Goal: Ask a question

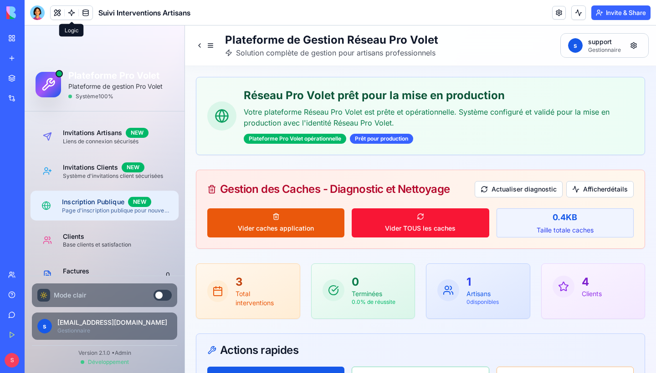
scroll to position [163, 0]
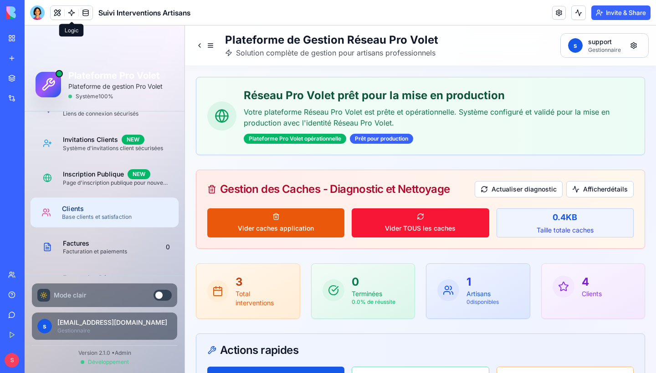
click at [84, 213] on div "Clients" at bounding box center [116, 208] width 109 height 9
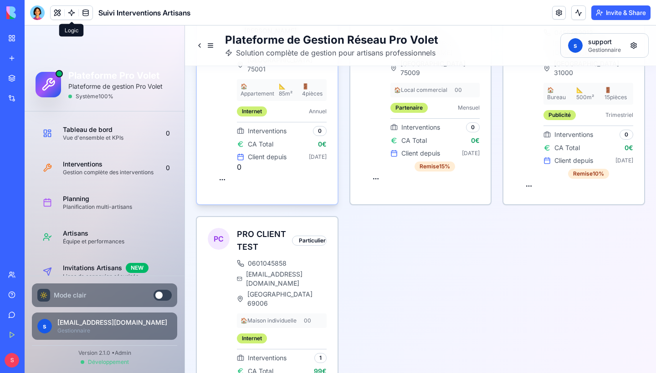
scroll to position [346, 0]
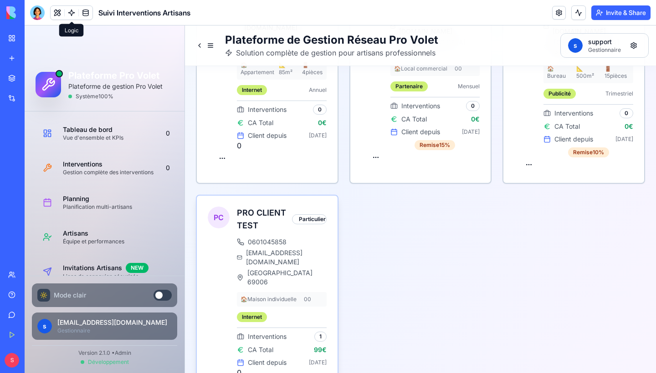
click at [270, 249] on span "[EMAIL_ADDRESS][DOMAIN_NAME]" at bounding box center [286, 258] width 81 height 18
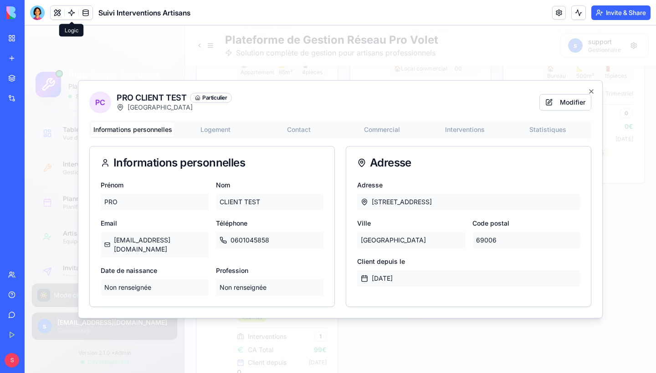
click at [132, 244] on p "[EMAIL_ADDRESS][DOMAIN_NAME]" at bounding box center [155, 245] width 108 height 26
copy p "eco.assist69"
click at [153, 246] on p "[EMAIL_ADDRESS][DOMAIN_NAME]" at bounding box center [155, 245] width 108 height 26
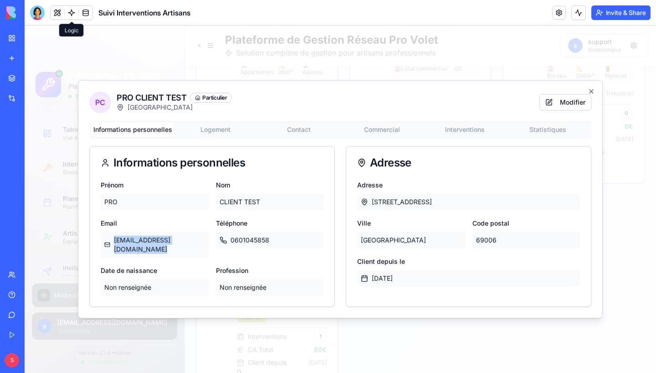
click at [153, 246] on p "[EMAIL_ADDRESS][DOMAIN_NAME]" at bounding box center [155, 245] width 108 height 26
click at [205, 138] on div "PC PRO CLIENT TEST Particulier LYON Modifier Informations personnelles Logement…" at bounding box center [340, 199] width 525 height 239
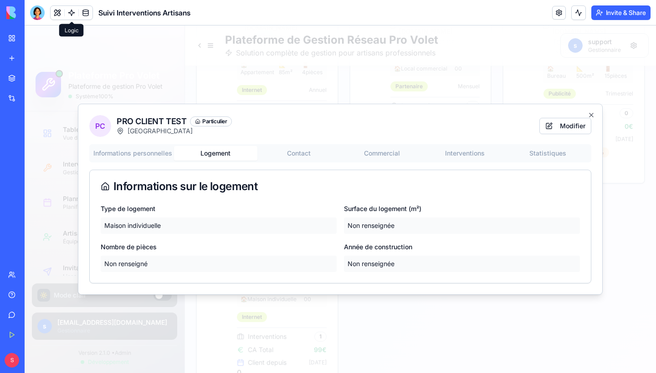
click at [139, 156] on div "Informations personnelles Logement Contact Commercial Interventions Statistique…" at bounding box center [340, 213] width 502 height 139
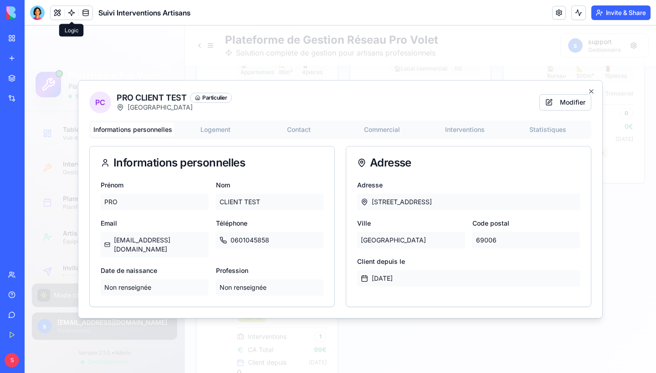
click at [138, 239] on p "[EMAIL_ADDRESS][DOMAIN_NAME]" at bounding box center [155, 245] width 108 height 26
click at [142, 245] on p "[EMAIL_ADDRESS][DOMAIN_NAME]" at bounding box center [155, 245] width 108 height 26
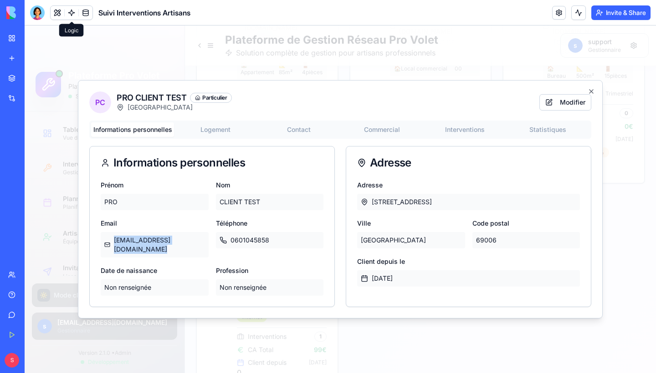
copy p "[EMAIL_ADDRESS][DOMAIN_NAME]"
click at [592, 95] on icon "button" at bounding box center [590, 91] width 7 height 7
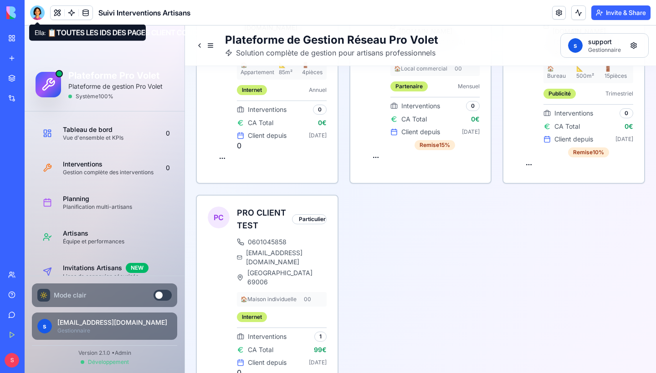
click at [38, 14] on div at bounding box center [37, 12] width 15 height 15
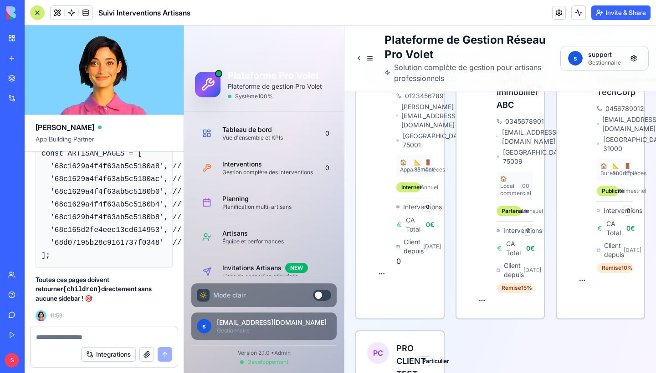
scroll to position [242068, 0]
click at [77, 334] on textarea at bounding box center [104, 337] width 136 height 9
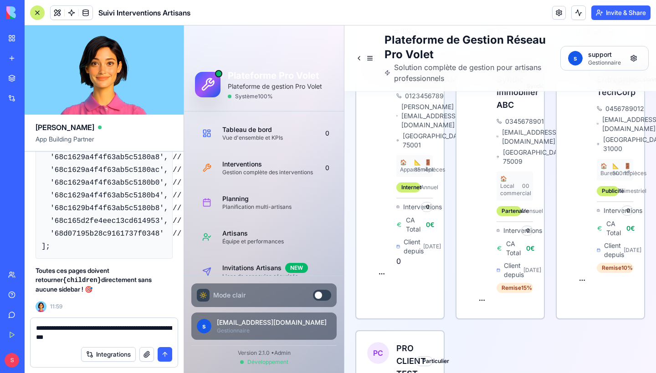
scroll to position [241377, 0]
copy strong "ClientLogin"
click at [143, 334] on textarea "**********" at bounding box center [104, 333] width 136 height 18
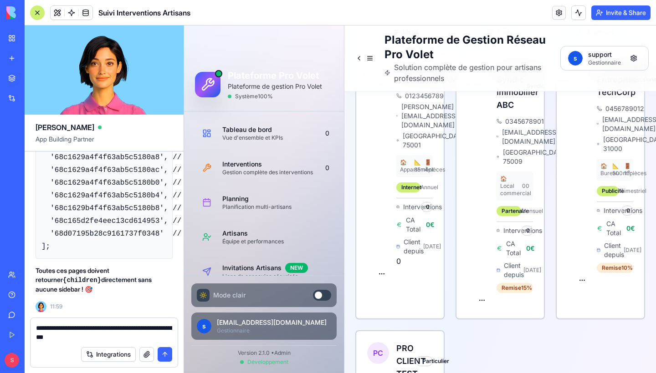
paste textarea "**********"
click at [55, 328] on textarea "**********" at bounding box center [104, 333] width 136 height 18
type textarea "**********"
click at [165, 355] on button "submit" at bounding box center [165, 354] width 15 height 15
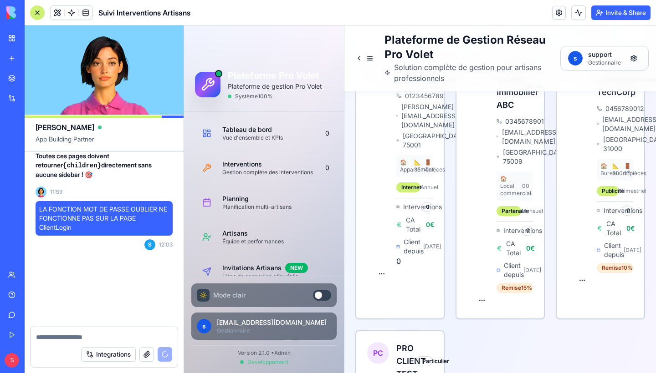
scroll to position [242192, 0]
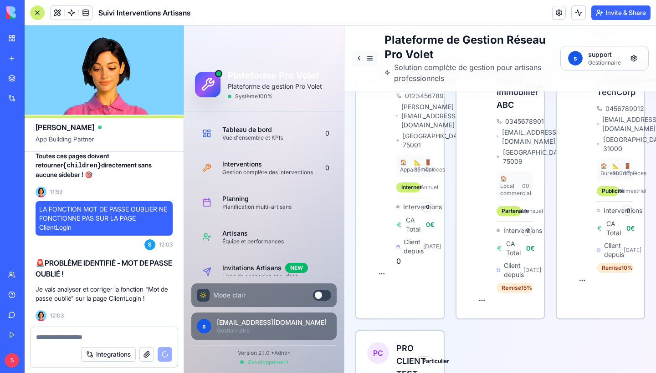
click at [371, 63] on button at bounding box center [365, 58] width 26 height 16
